Goal: Information Seeking & Learning: Learn about a topic

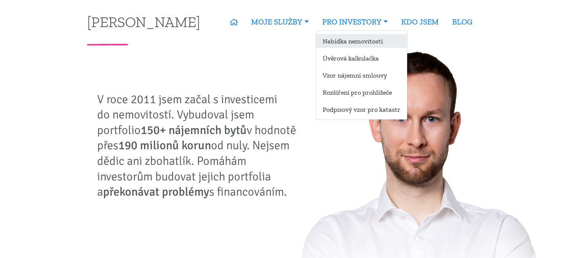
click at [350, 43] on link "Nabídka nemovitostí" at bounding box center [361, 41] width 91 height 14
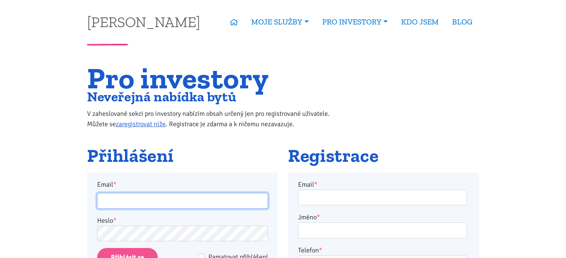
click at [183, 203] on input "Email *" at bounding box center [182, 201] width 171 height 16
type input "[EMAIL_ADDRESS][DOMAIN_NAME]"
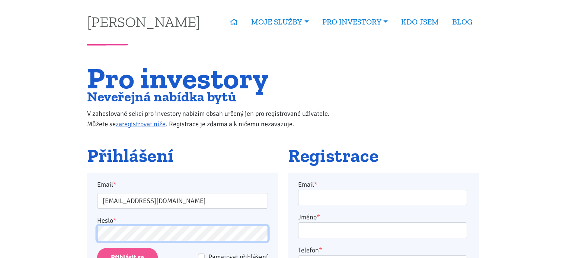
click at [97, 248] on input "Přihlásit se" at bounding box center [127, 257] width 61 height 19
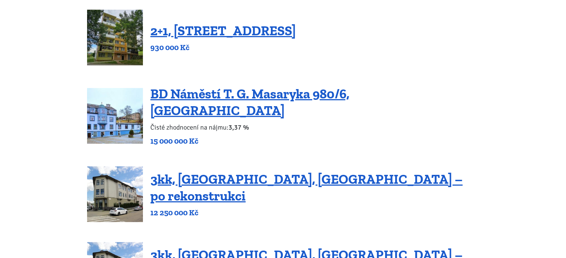
scroll to position [112, 0]
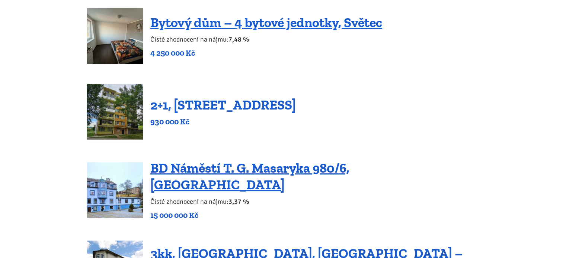
click at [173, 105] on link "2+1, Nová výstavba 201, Obrnice" at bounding box center [222, 105] width 145 height 16
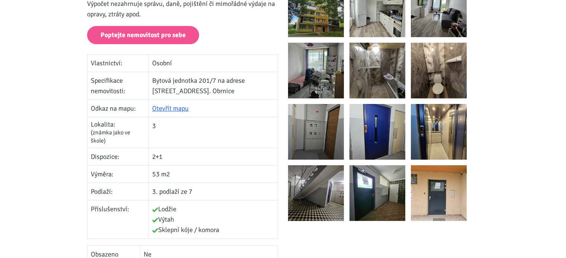
scroll to position [37, 0]
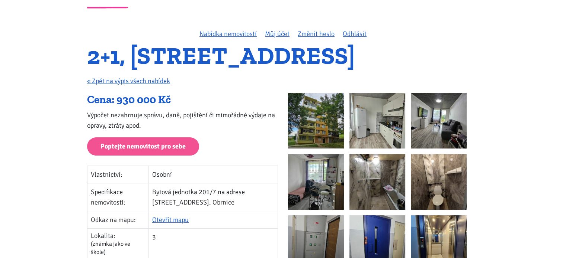
click at [303, 126] on img at bounding box center [316, 121] width 56 height 56
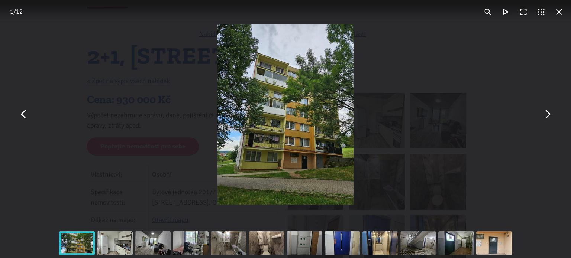
click at [547, 113] on button "You can close this modal content with the ESC key" at bounding box center [548, 115] width 18 height 18
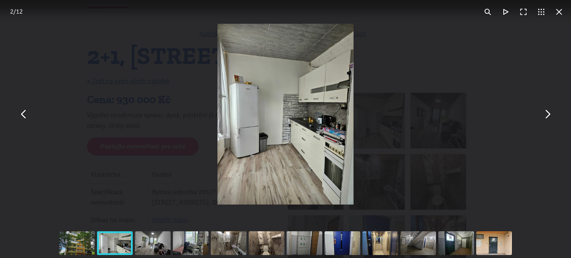
click at [547, 113] on button "You can close this modal content with the ESC key" at bounding box center [548, 115] width 18 height 18
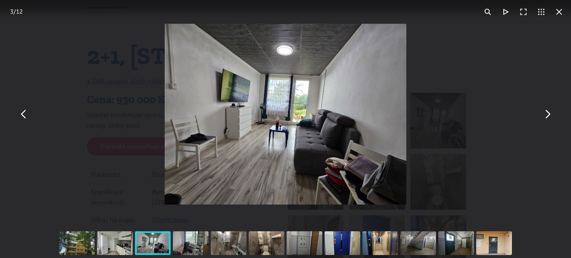
click at [547, 114] on button "You can close this modal content with the ESC key" at bounding box center [548, 115] width 18 height 18
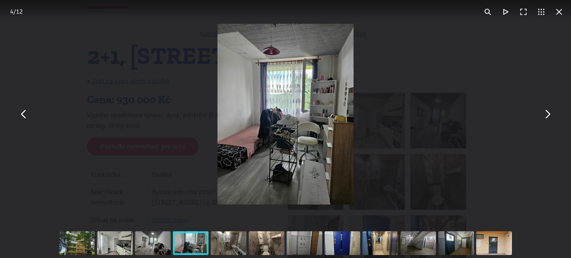
click at [547, 114] on button "You can close this modal content with the ESC key" at bounding box center [548, 115] width 18 height 18
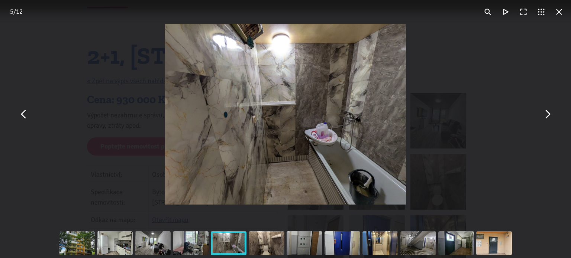
click at [547, 114] on button "You can close this modal content with the ESC key" at bounding box center [548, 115] width 18 height 18
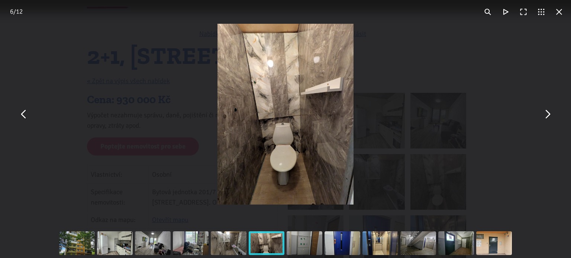
click at [547, 114] on button "You can close this modal content with the ESC key" at bounding box center [548, 115] width 18 height 18
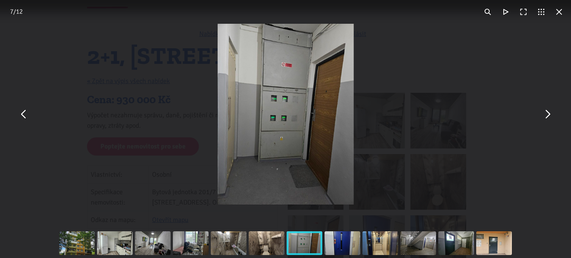
click at [547, 114] on button "You can close this modal content with the ESC key" at bounding box center [548, 115] width 18 height 18
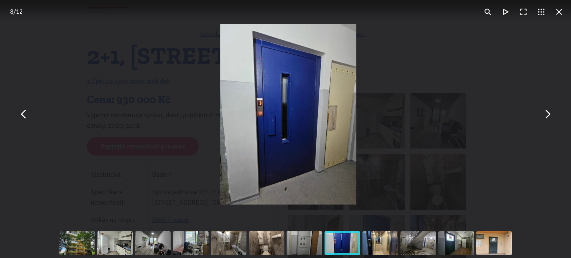
click at [547, 114] on button "You can close this modal content with the ESC key" at bounding box center [548, 115] width 18 height 18
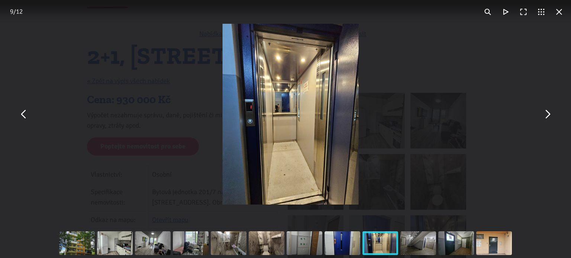
click at [547, 114] on button "You can close this modal content with the ESC key" at bounding box center [548, 115] width 18 height 18
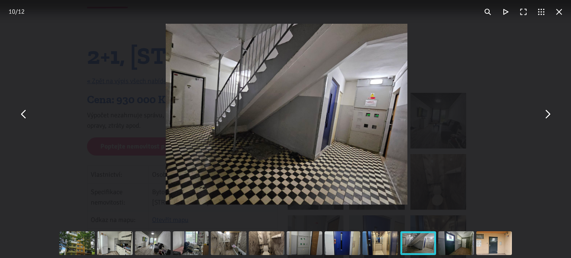
click at [547, 114] on button "You can close this modal content with the ESC key" at bounding box center [548, 115] width 18 height 18
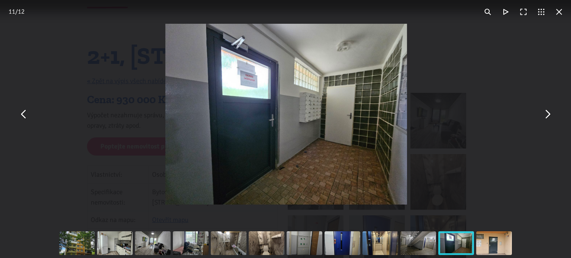
click at [559, 15] on button "You can close this modal content with the ESC key" at bounding box center [559, 12] width 18 height 18
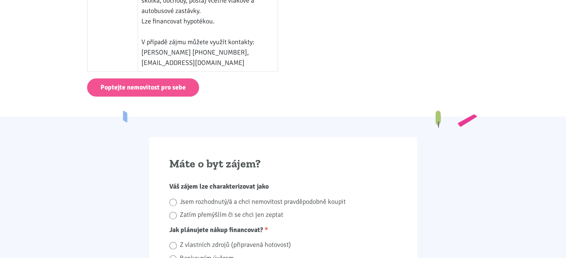
scroll to position [483, 0]
